Goal: Check status: Check status

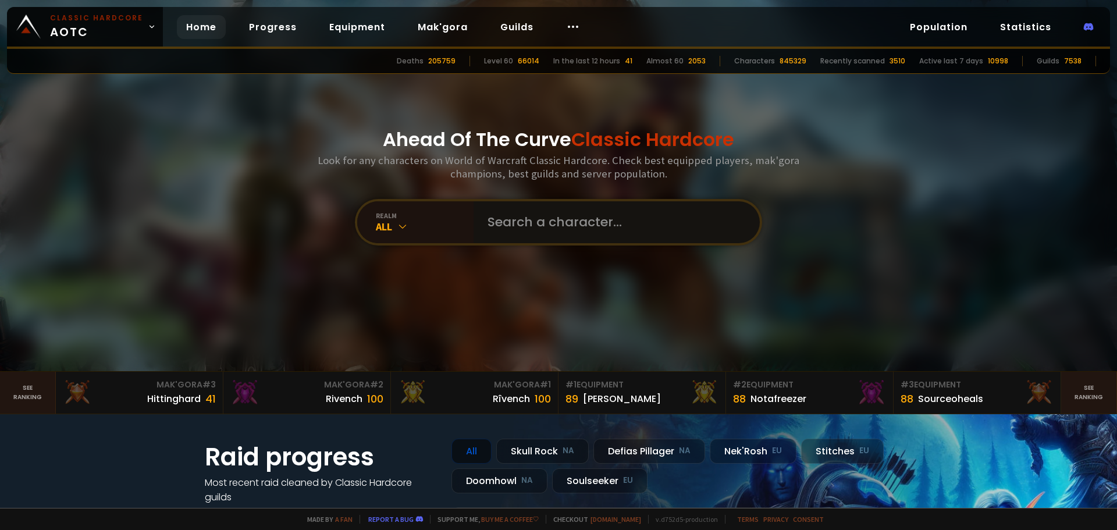
click at [505, 226] on input "text" at bounding box center [613, 222] width 265 height 42
type input "markotic"
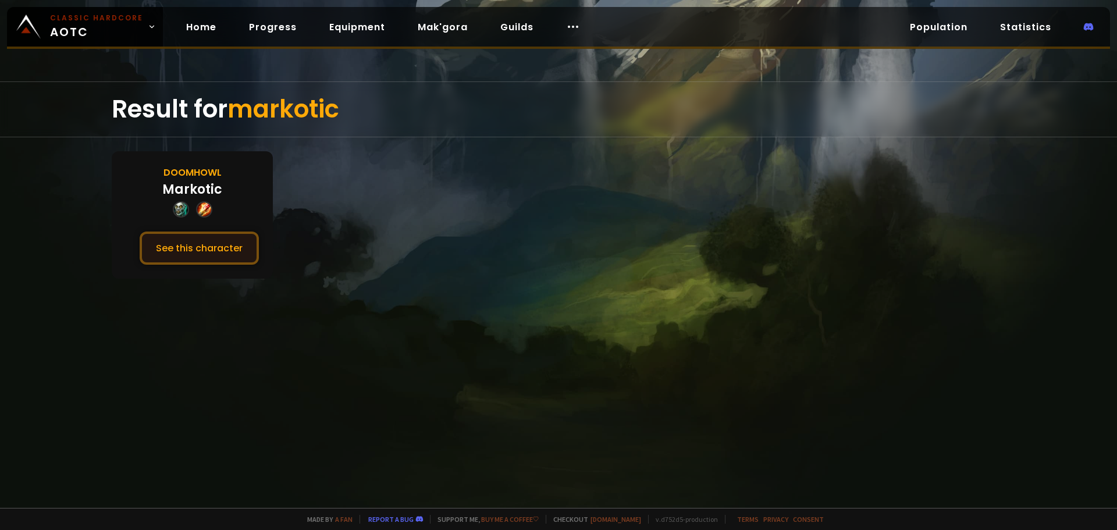
click at [211, 245] on button "See this character" at bounding box center [199, 248] width 119 height 33
click at [195, 253] on button "See this character" at bounding box center [199, 248] width 119 height 33
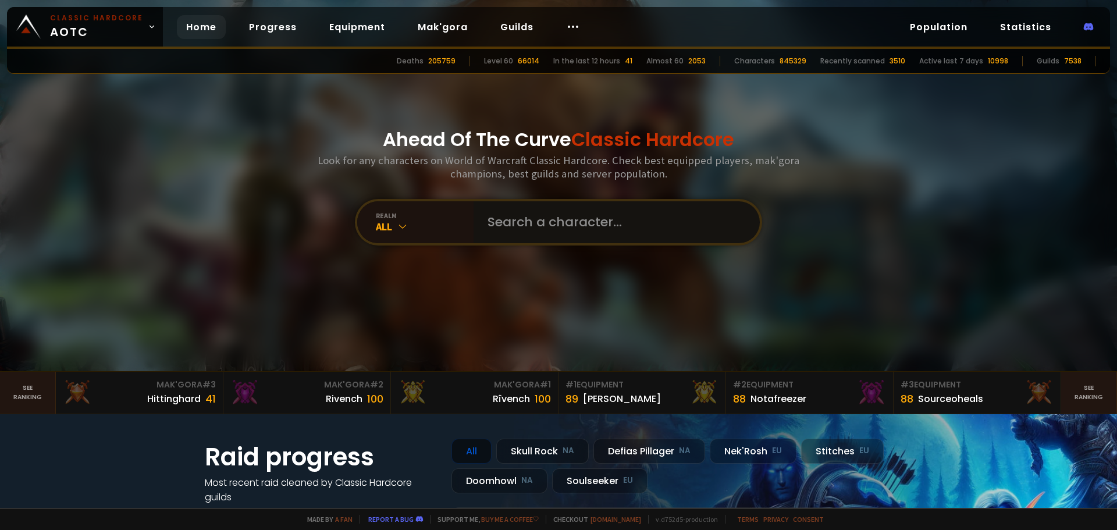
click at [537, 219] on input "text" at bounding box center [613, 222] width 265 height 42
type input "negativefive"
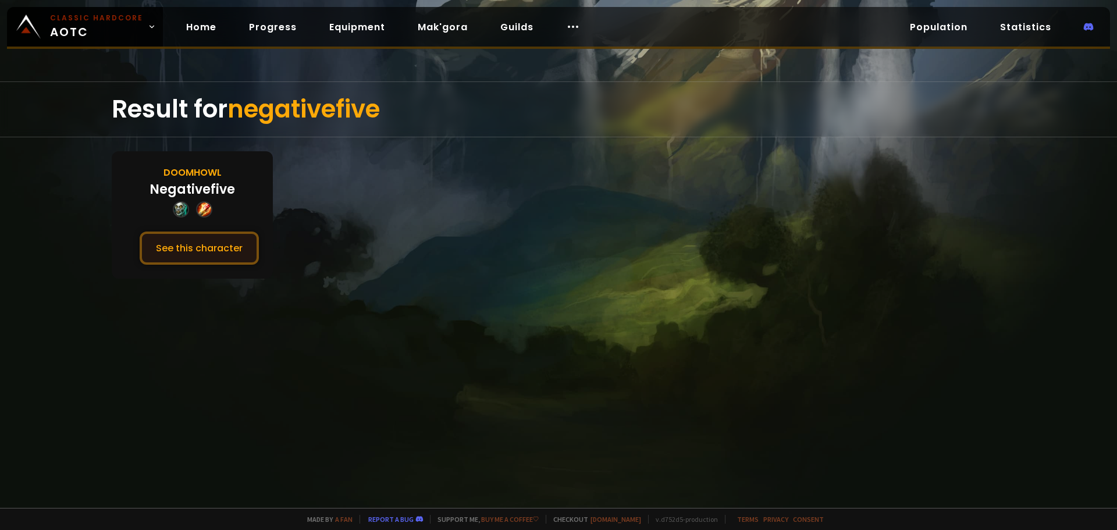
click at [233, 248] on button "See this character" at bounding box center [199, 248] width 119 height 33
